Goal: Transaction & Acquisition: Obtain resource

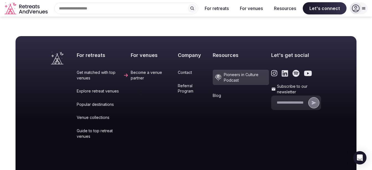
scroll to position [2356, 0]
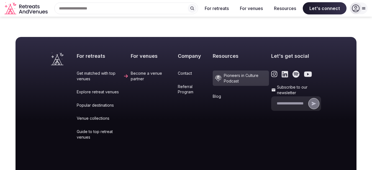
click at [137, 70] on link "Become a venue partner" at bounding box center [153, 75] width 45 height 11
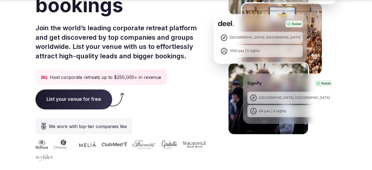
scroll to position [128, 0]
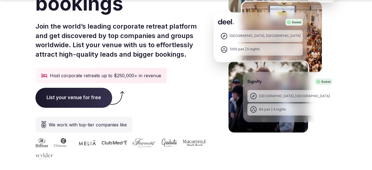
click at [76, 96] on span "List your venue for free" at bounding box center [73, 98] width 77 height 20
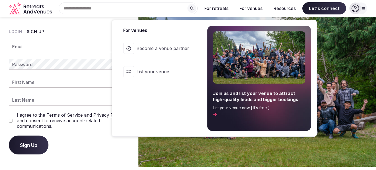
click at [156, 48] on span "Become a venue partner" at bounding box center [163, 48] width 53 height 6
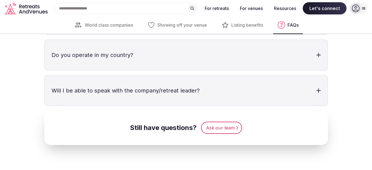
scroll to position [1823, 0]
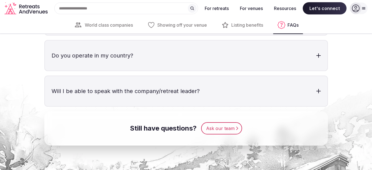
click at [218, 125] on link "Ask our team" at bounding box center [221, 128] width 41 height 12
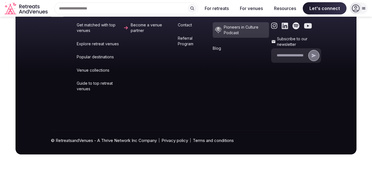
scroll to position [174, 0]
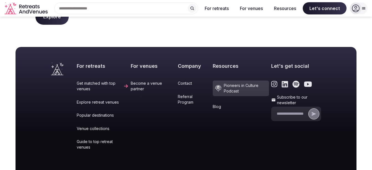
click at [134, 85] on link "Become a venue partner" at bounding box center [153, 85] width 45 height 11
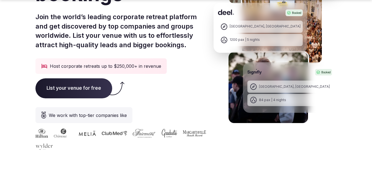
scroll to position [138, 0]
